Goal: Information Seeking & Learning: Check status

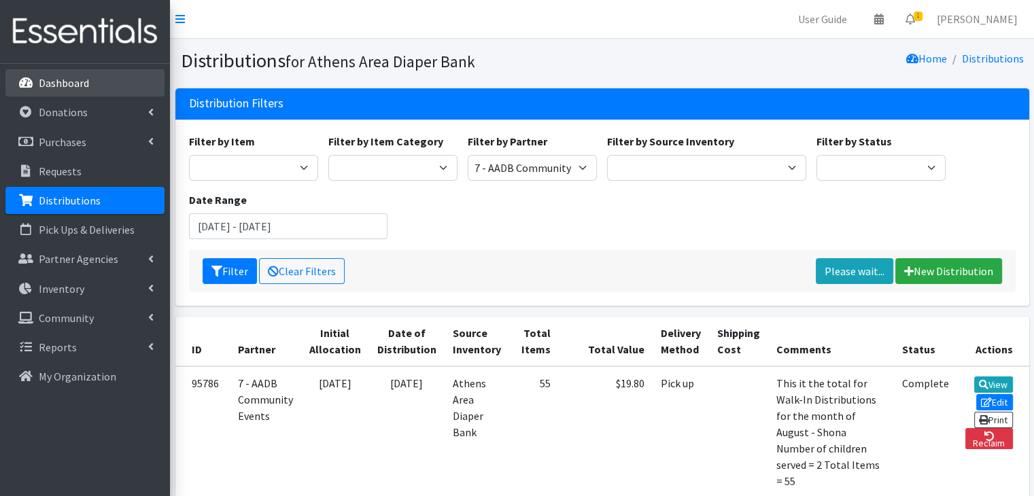
click at [39, 90] on link "Dashboard" at bounding box center [84, 82] width 159 height 27
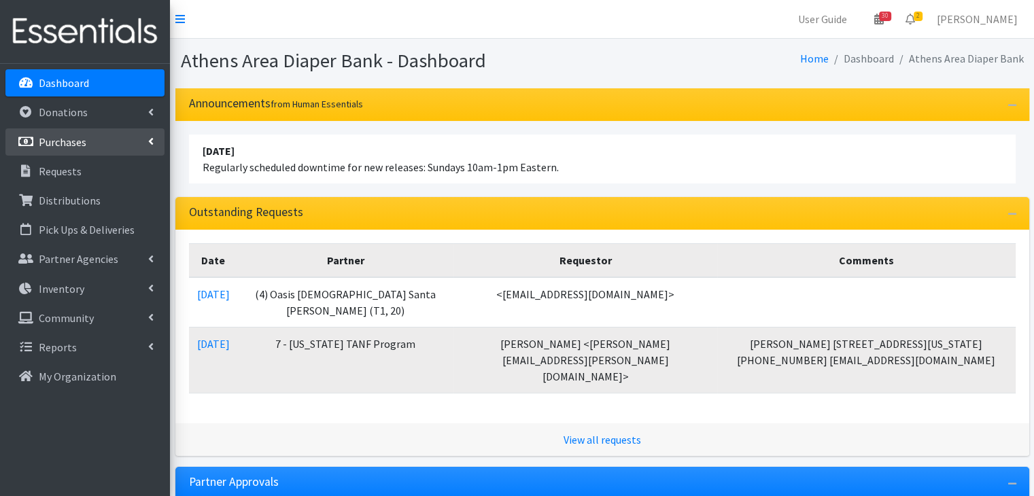
click at [94, 141] on link "Purchases" at bounding box center [84, 141] width 159 height 27
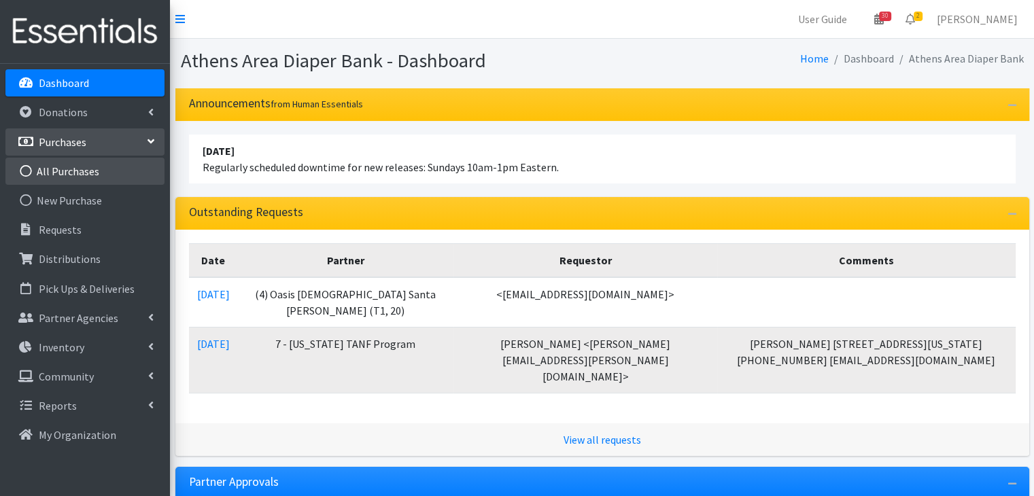
click at [65, 169] on link "All Purchases" at bounding box center [84, 171] width 159 height 27
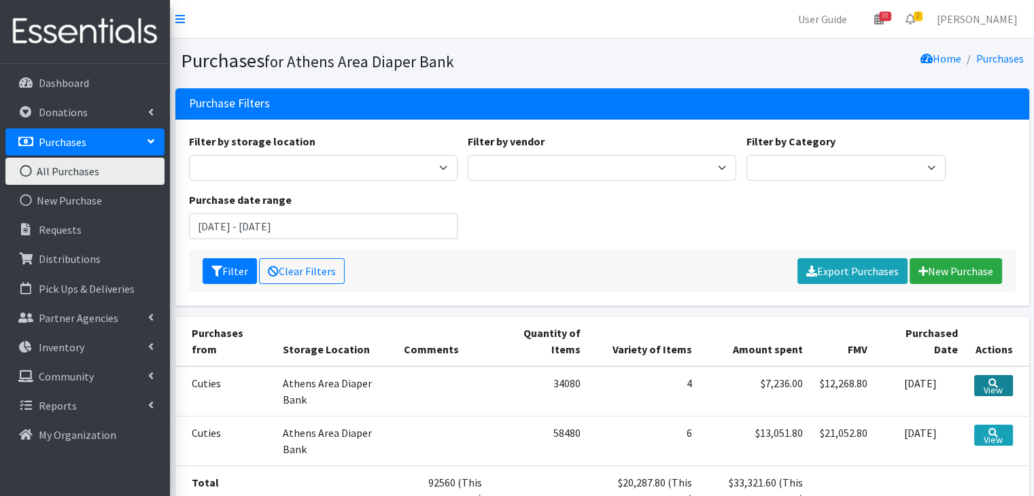
click at [996, 387] on link "View" at bounding box center [993, 385] width 39 height 21
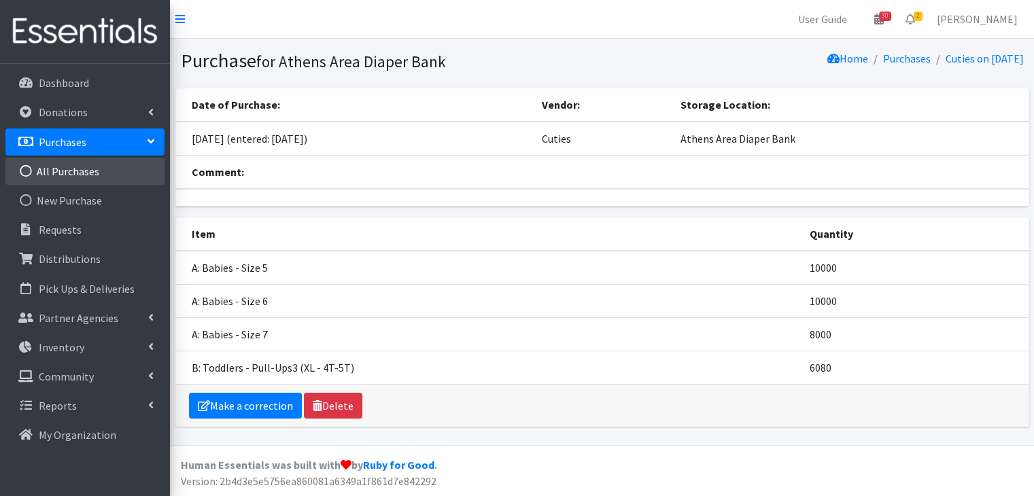
click at [90, 171] on link "All Purchases" at bounding box center [84, 171] width 159 height 27
